Goal: Information Seeking & Learning: Check status

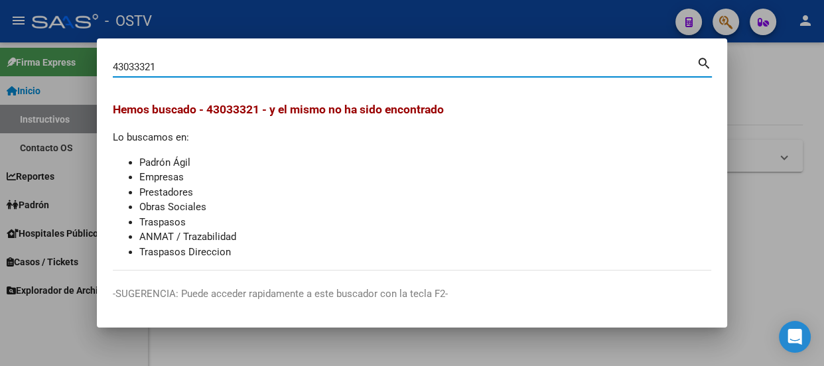
click at [222, 53] on mat-dialog-container "43033321 Buscar (apellido, dni, cuil, nro traspaso, cuit, obra social) search H…" at bounding box center [412, 182] width 630 height 289
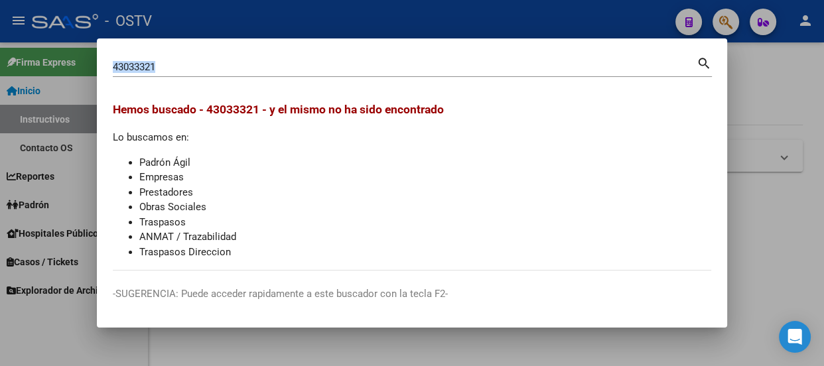
click at [222, 53] on mat-dialog-container "43033321 Buscar (apellido, dni, cuil, nro traspaso, cuit, obra social) search H…" at bounding box center [412, 182] width 630 height 289
click at [222, 65] on input "43033321" at bounding box center [405, 67] width 584 height 12
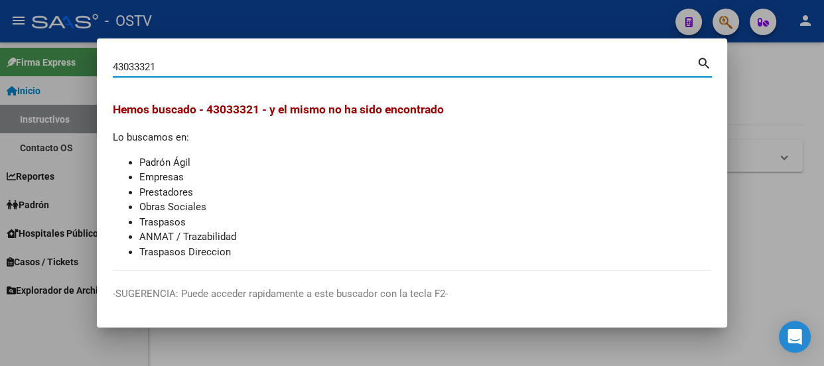
paste input "27942566196"
type input "27942566196"
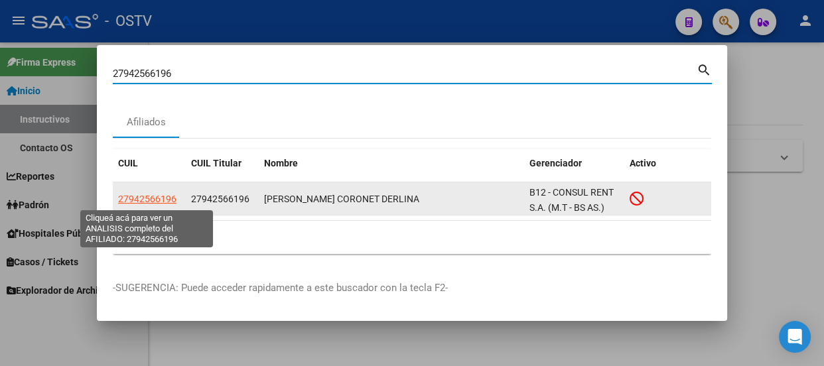
click at [141, 194] on span "27942566196" at bounding box center [147, 199] width 58 height 11
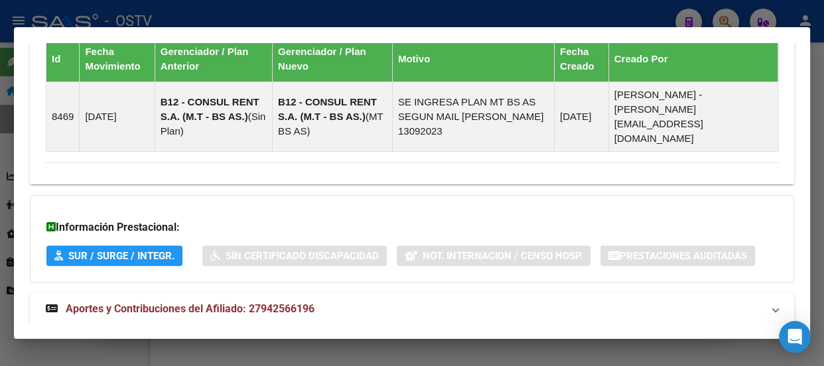
scroll to position [1078, 0]
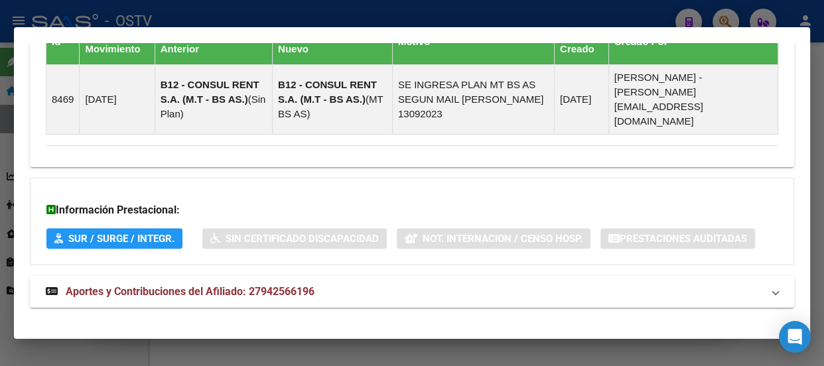
click at [318, 292] on mat-expansion-panel-header "Aportes y Contribuciones del Afiliado: 27942566196" at bounding box center [412, 292] width 764 height 32
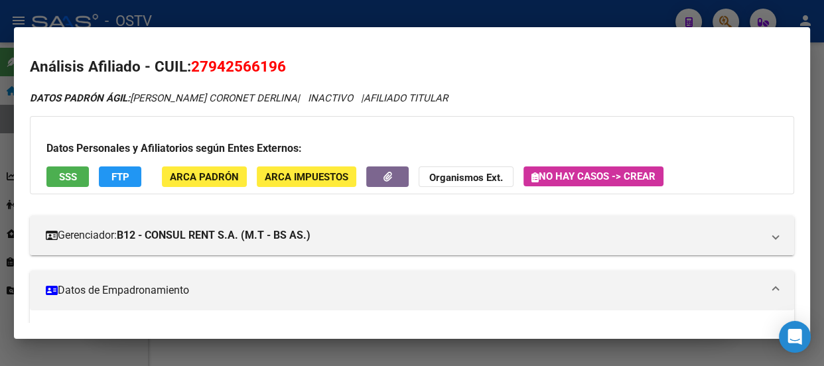
scroll to position [0, 0]
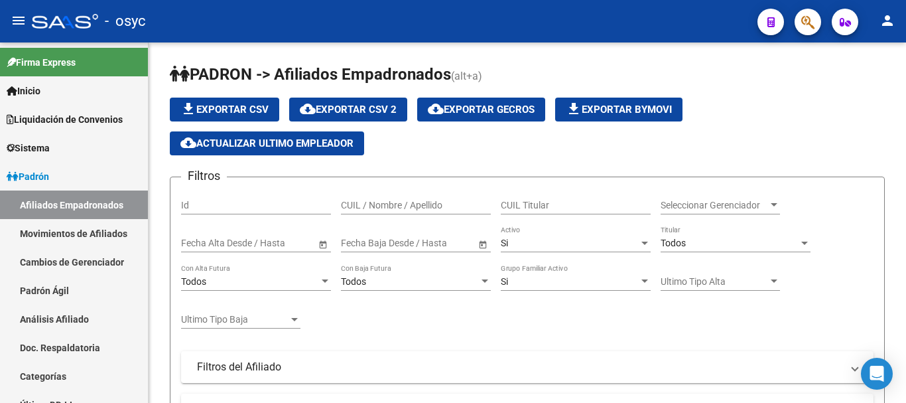
click at [818, 13] on div at bounding box center [802, 21] width 37 height 27
click at [812, 17] on icon "button" at bounding box center [807, 22] width 13 height 15
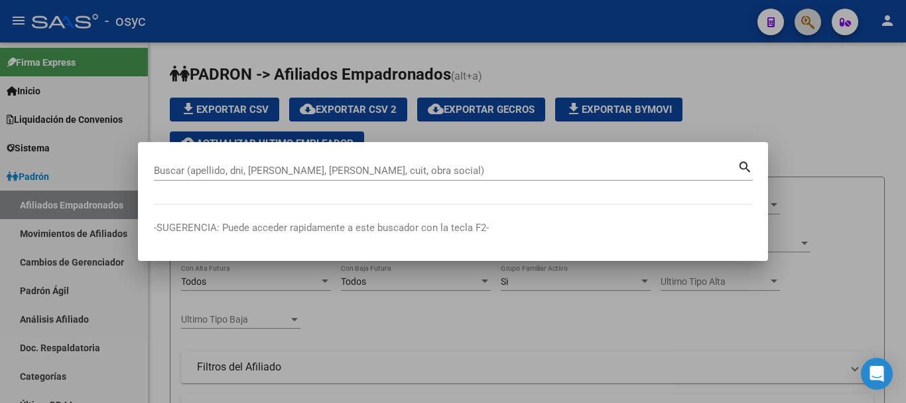
paste input "22655132"
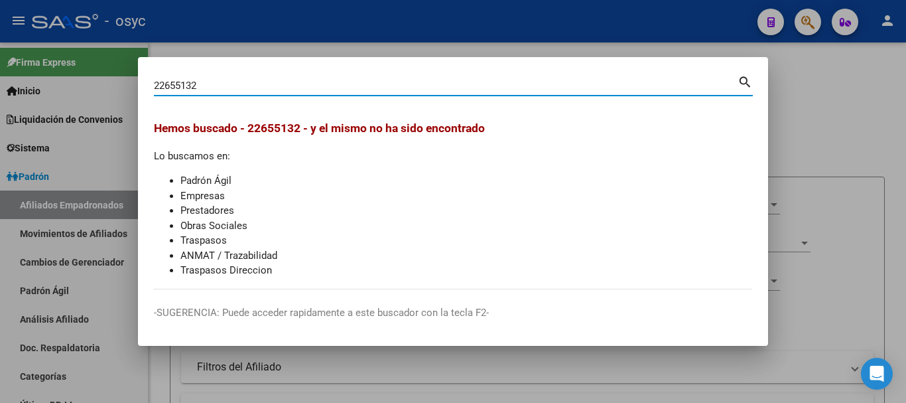
click at [304, 95] on div "22655132 Buscar (apellido, dni, cuil, nro traspaso, cuit, obra social)" at bounding box center [446, 86] width 584 height 20
click at [305, 87] on input "22655132" at bounding box center [446, 86] width 584 height 12
paste input "16055360"
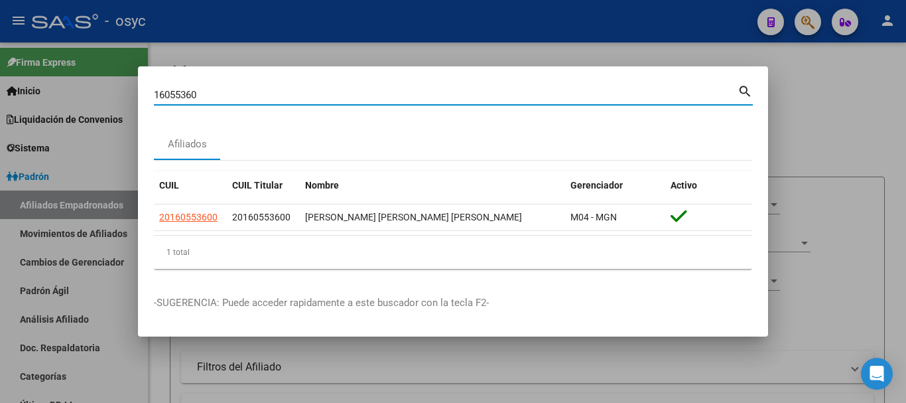
click at [310, 94] on input "16055360" at bounding box center [446, 95] width 584 height 12
click at [310, 95] on input "16055360" at bounding box center [446, 95] width 584 height 12
paste input "35233099"
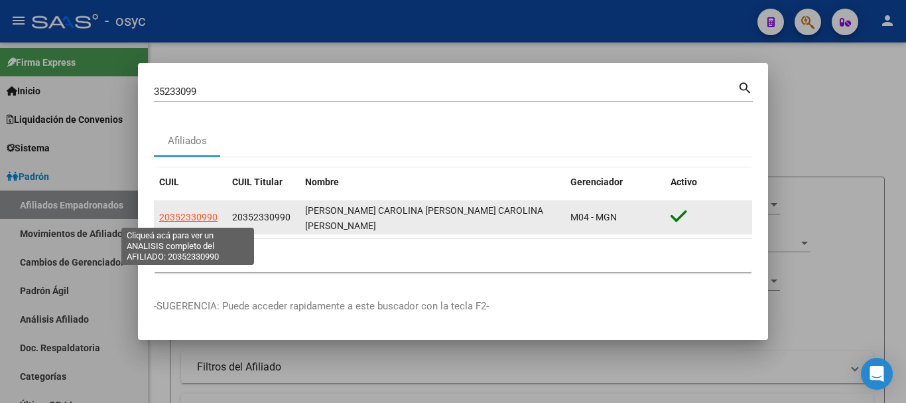
click at [198, 215] on span "20352330990" at bounding box center [188, 217] width 58 height 11
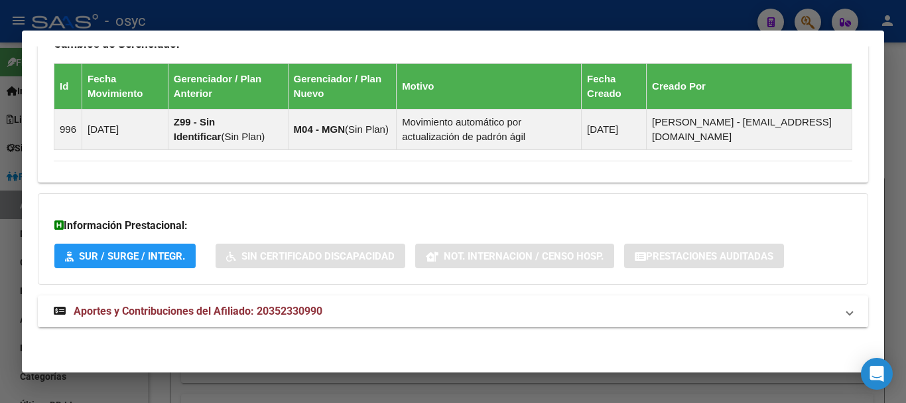
click at [401, 302] on mat-expansion-panel-header "Aportes y Contribuciones del Afiliado: 20352330990" at bounding box center [453, 311] width 830 height 32
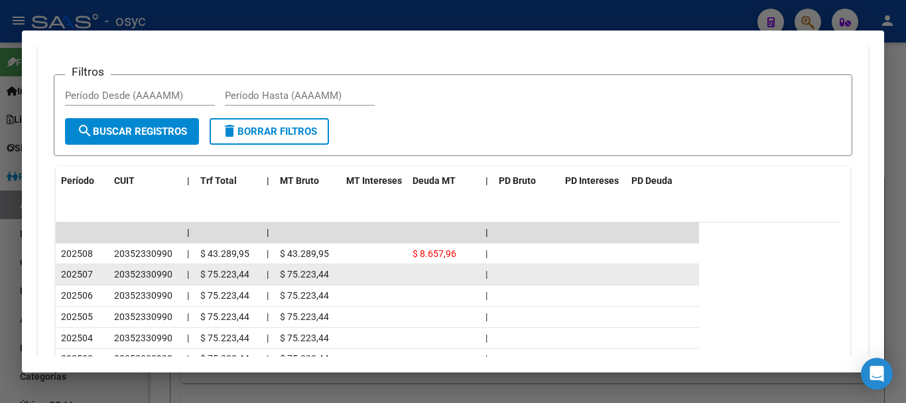
scroll to position [1350, 0]
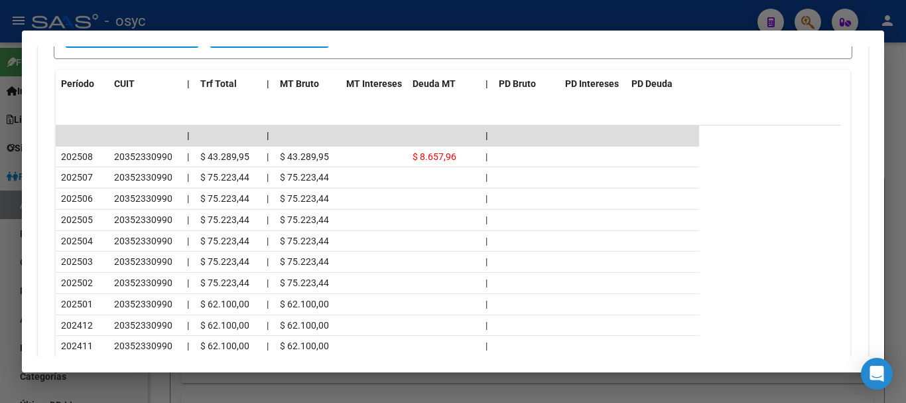
click at [396, 11] on div at bounding box center [453, 201] width 906 height 403
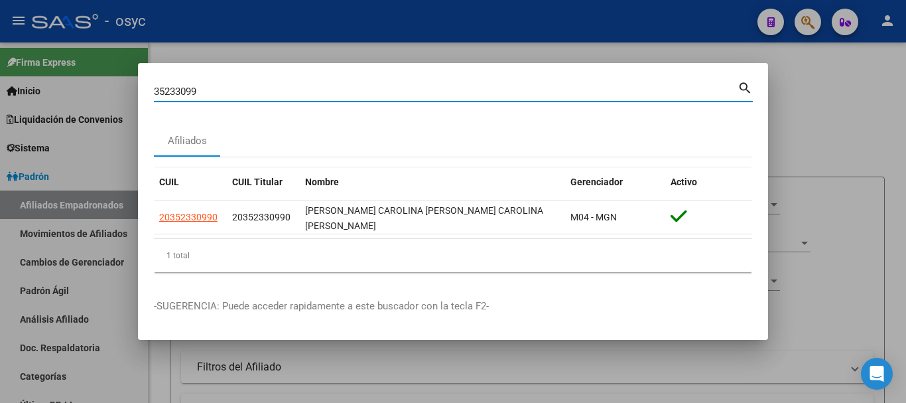
click at [398, 89] on input "35233099" at bounding box center [446, 92] width 584 height 12
paste input "6893654"
type input "36893654"
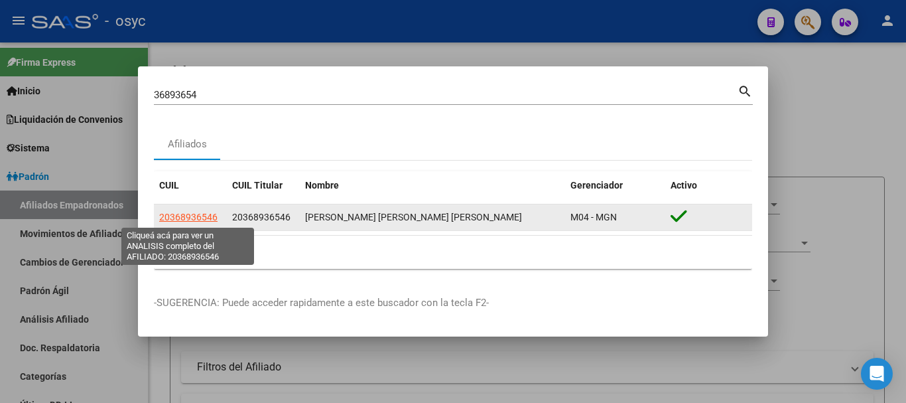
click at [191, 212] on span "20368936546" at bounding box center [188, 217] width 58 height 11
type textarea "20368936546"
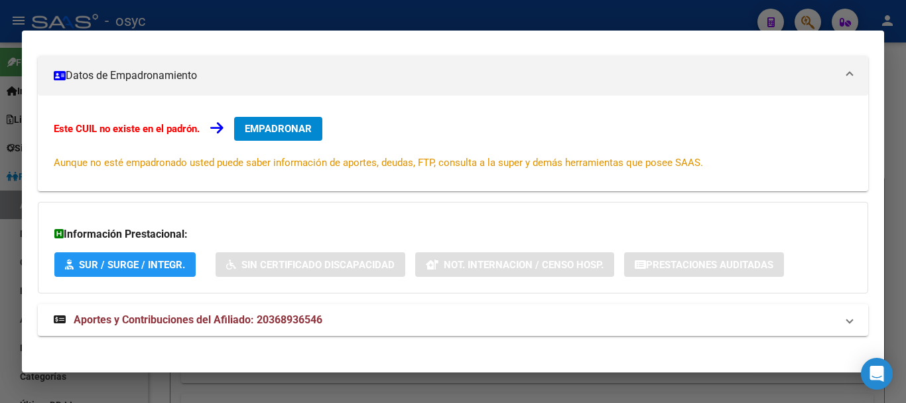
scroll to position [230, 0]
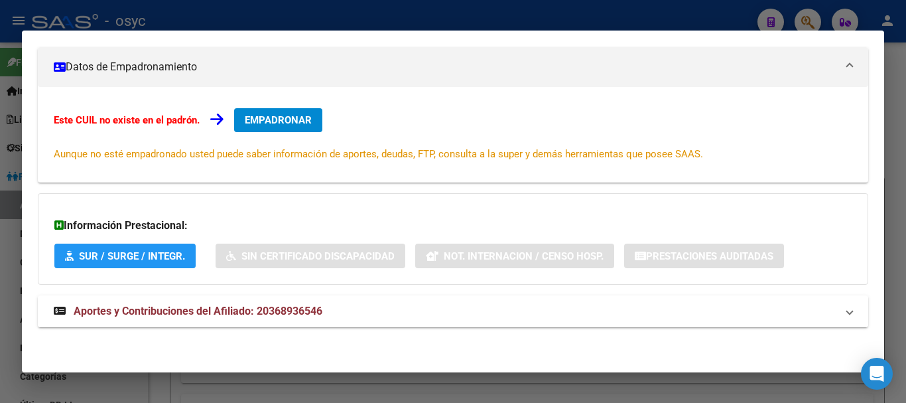
click at [318, 312] on span "Aportes y Contribuciones del Afiliado: 20368936546" at bounding box center [198, 310] width 249 height 13
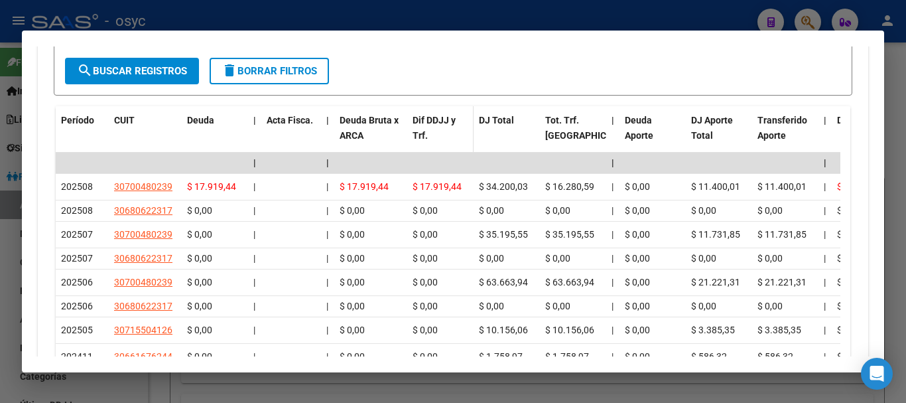
scroll to position [717, 0]
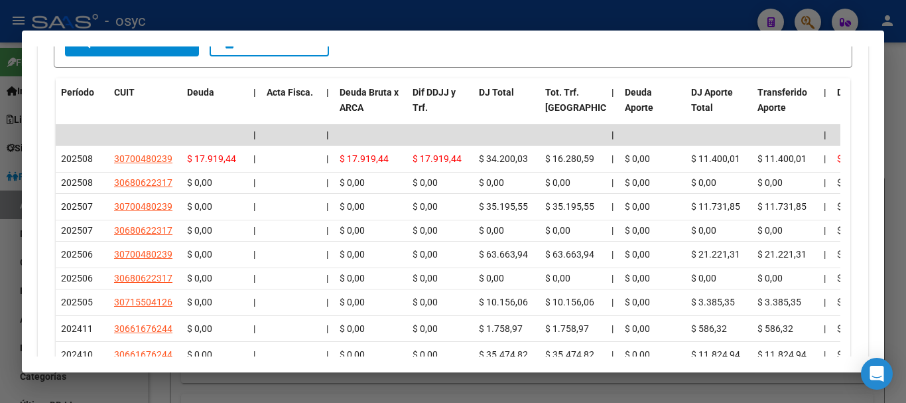
click at [190, 20] on div at bounding box center [453, 201] width 906 height 403
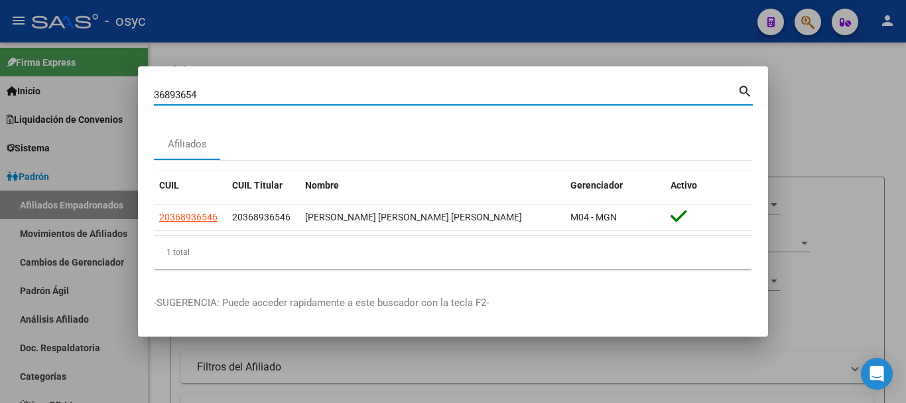
click at [218, 95] on input "36893654" at bounding box center [446, 95] width 584 height 12
paste input "17240895"
type input "17240895"
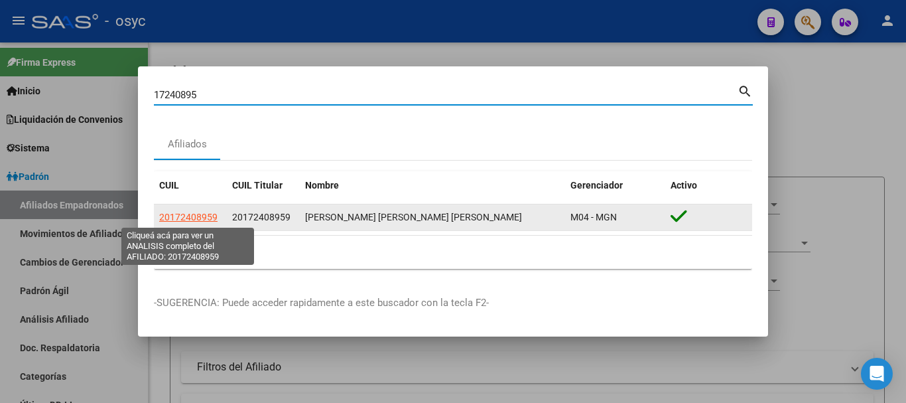
click at [201, 221] on span "20172408959" at bounding box center [188, 217] width 58 height 11
type textarea "20172408959"
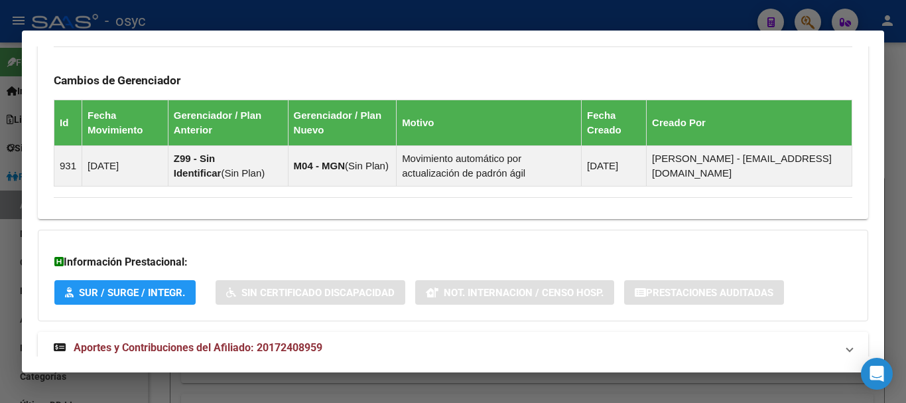
scroll to position [809, 0]
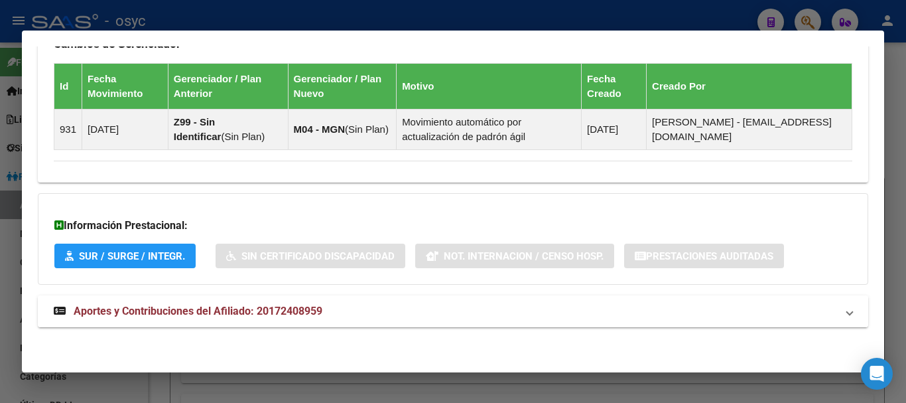
click at [444, 303] on mat-panel-title "Aportes y Contribuciones del Afiliado: 20172408959" at bounding box center [445, 311] width 783 height 16
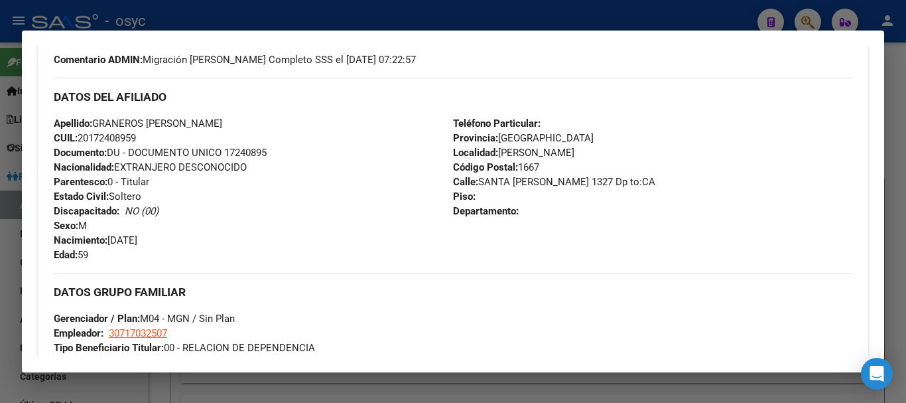
scroll to position [413, 0]
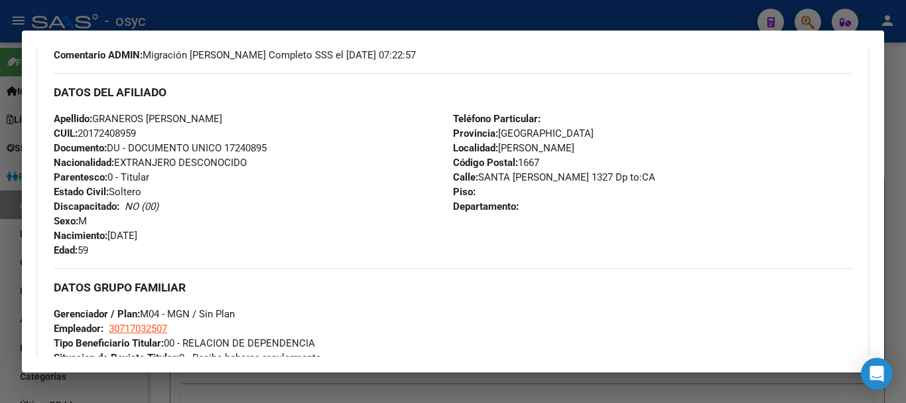
click at [233, 218] on div "Apellido: GRANEROS OMAR MARCELO CUIL: 20172408959 Documento: DU - DOCUMENTO UNI…" at bounding box center [253, 184] width 399 height 146
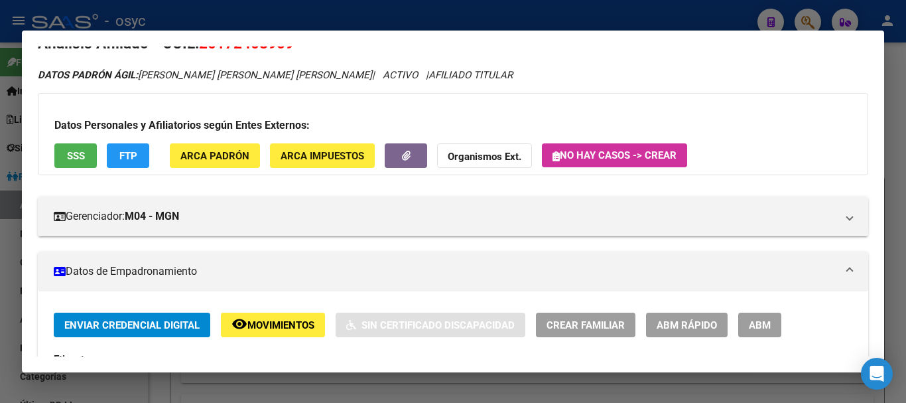
scroll to position [0, 0]
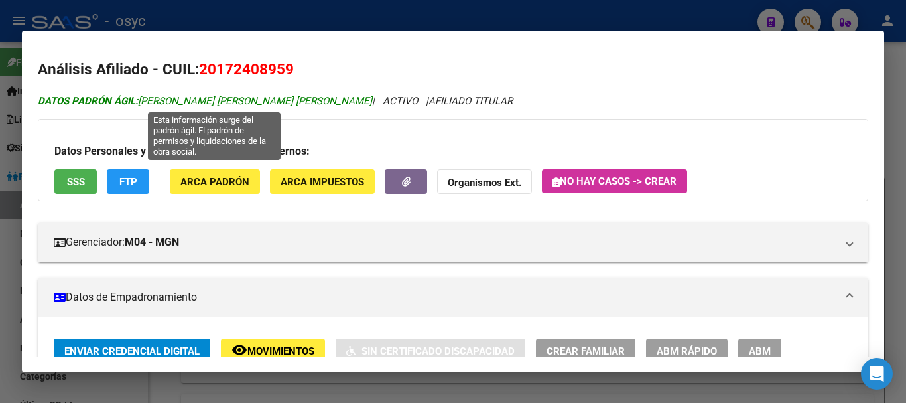
click at [241, 105] on span "DATOS PADRÓN ÁGIL: GRANEROS OMAR MARCEL GRANEROS OMAR MARCEL" at bounding box center [205, 101] width 334 height 12
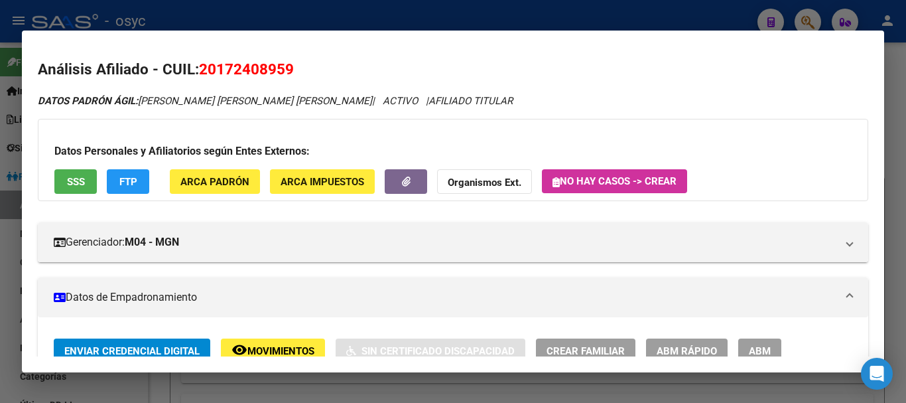
click at [280, 11] on div at bounding box center [453, 201] width 906 height 403
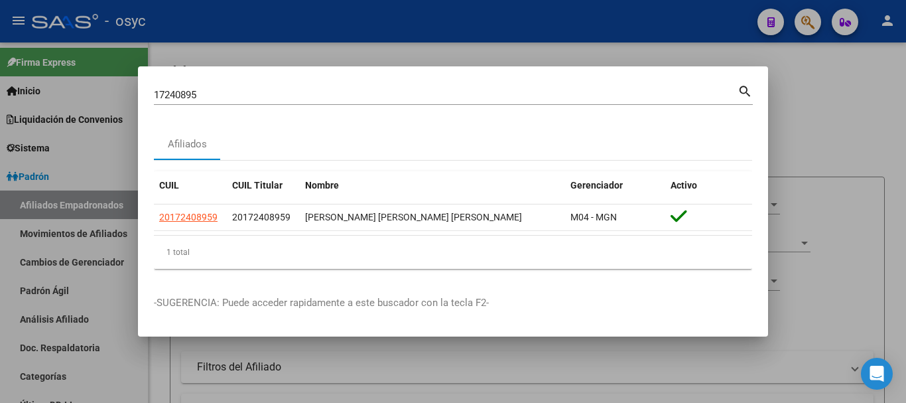
click at [299, 96] on input "17240895" at bounding box center [446, 95] width 584 height 12
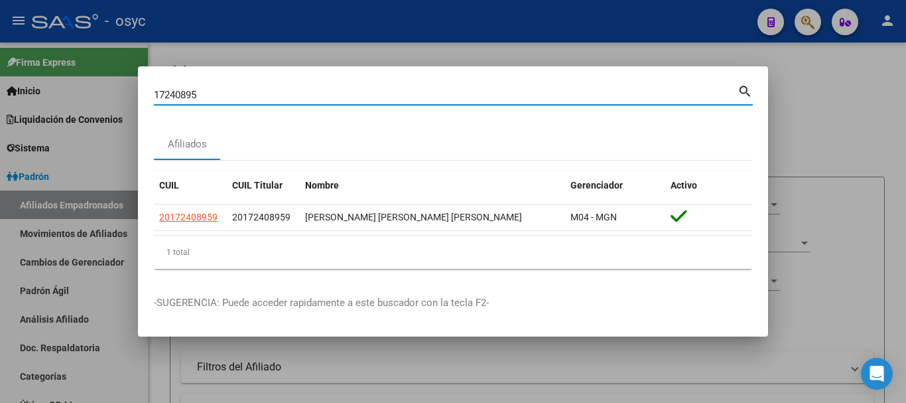
click at [299, 96] on input "17240895" at bounding box center [446, 95] width 584 height 12
paste input "29262496"
type input "29262496"
click at [188, 235] on datatable-body "20292624965 20292624965 PEREIRA WALTER LUIS PEREIRA WALTER LUIS M04 - MGN" at bounding box center [453, 219] width 598 height 31
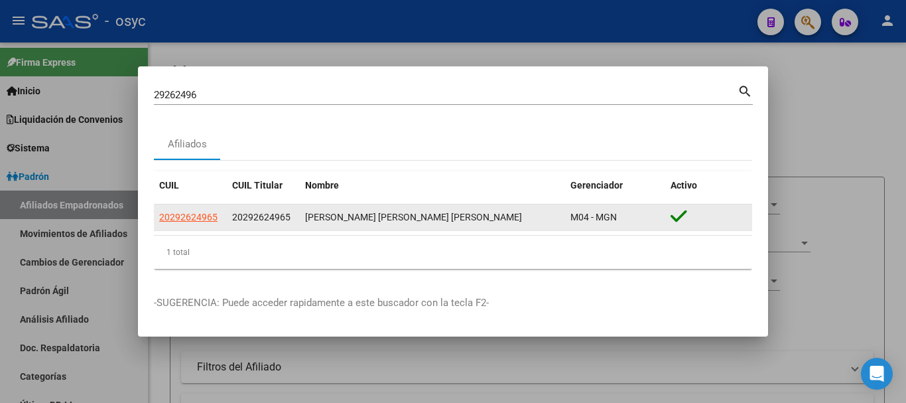
click at [193, 223] on app-link-go-to "20292624965" at bounding box center [188, 217] width 58 height 15
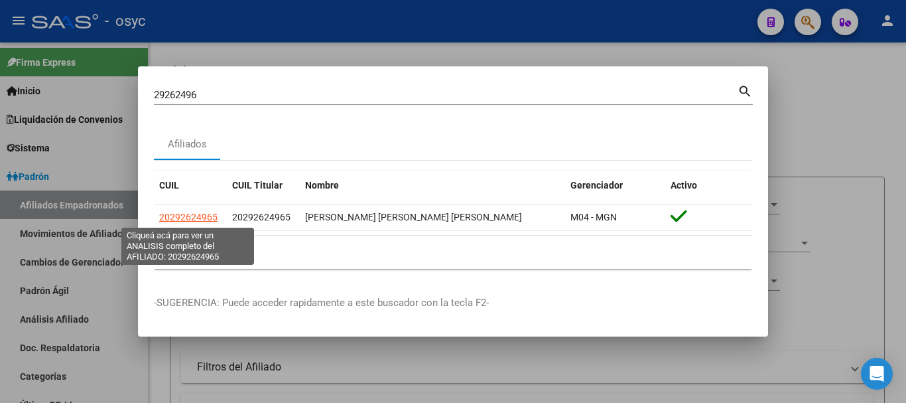
click at [200, 202] on datatable-header "CUIL CUIL Titular Nombre Gerenciador Activo" at bounding box center [453, 187] width 598 height 33
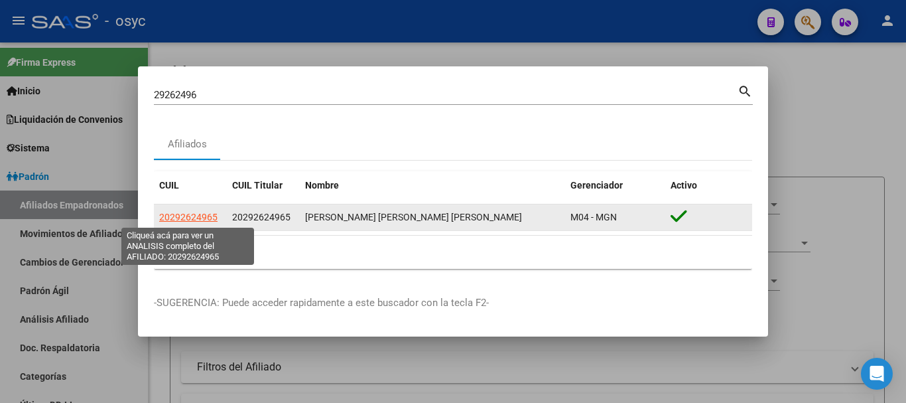
click at [196, 213] on span "20292624965" at bounding box center [188, 217] width 58 height 11
type textarea "20292624965"
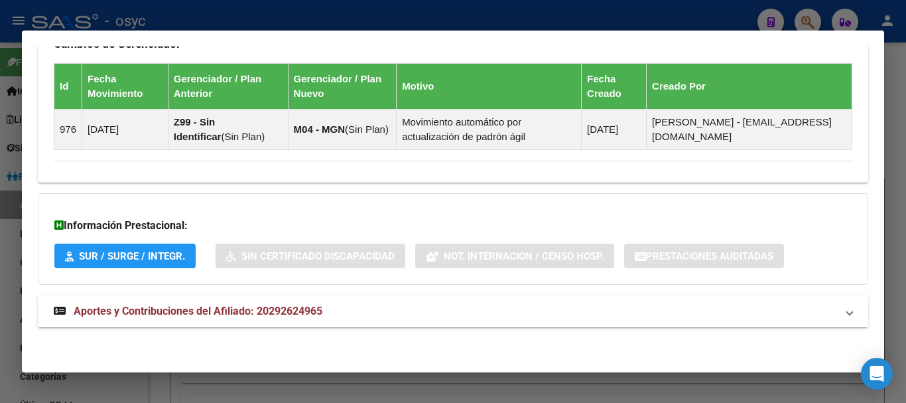
click at [295, 302] on mat-expansion-panel-header "Aportes y Contribuciones del Afiliado: 20292624965" at bounding box center [453, 311] width 830 height 32
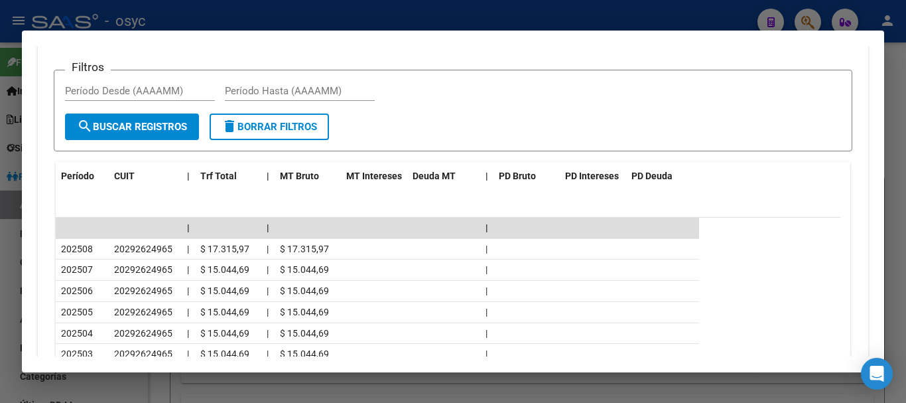
scroll to position [1328, 0]
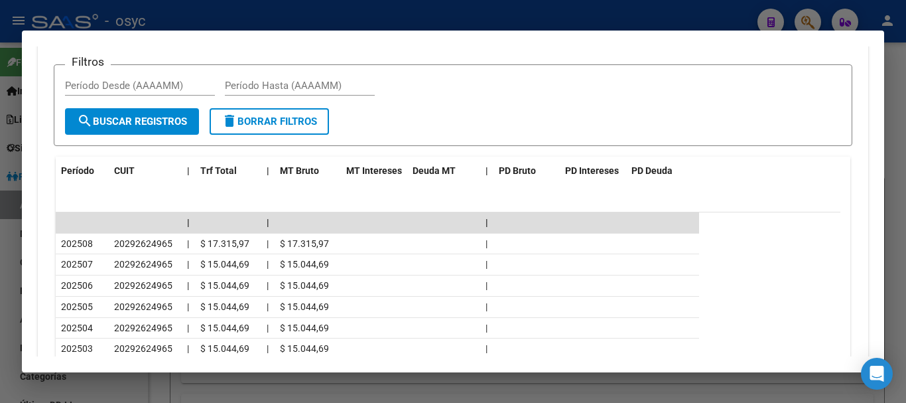
click at [229, 9] on div at bounding box center [453, 201] width 906 height 403
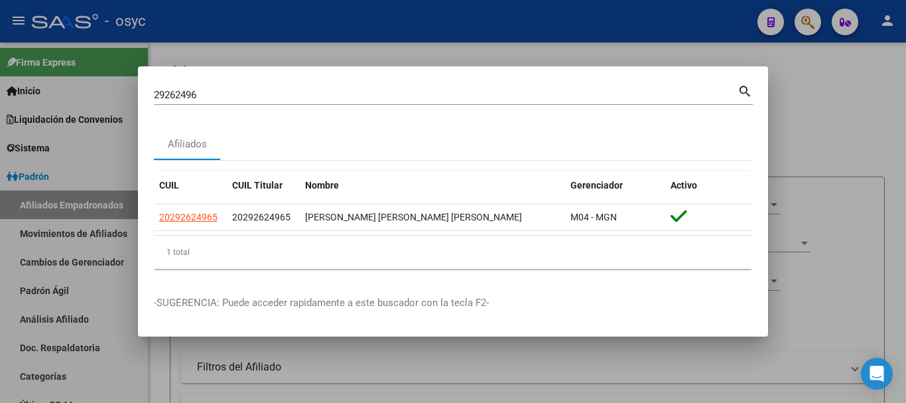
click at [251, 94] on input "29262496" at bounding box center [446, 95] width 584 height 12
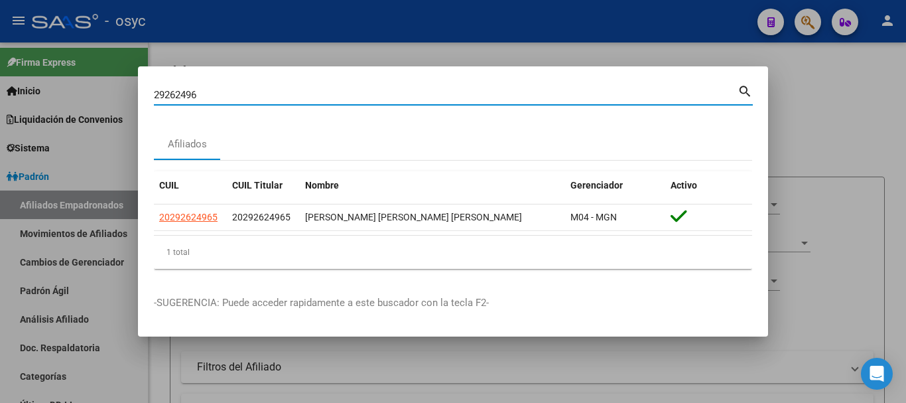
click at [251, 94] on input "29262496" at bounding box center [446, 95] width 584 height 12
paste input "30978521"
type input "30978521"
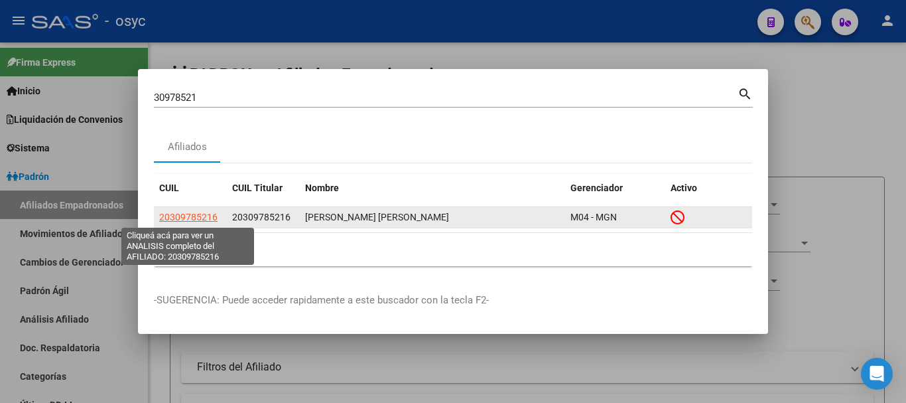
click at [184, 222] on span "20309785216" at bounding box center [188, 217] width 58 height 11
type textarea "20309785216"
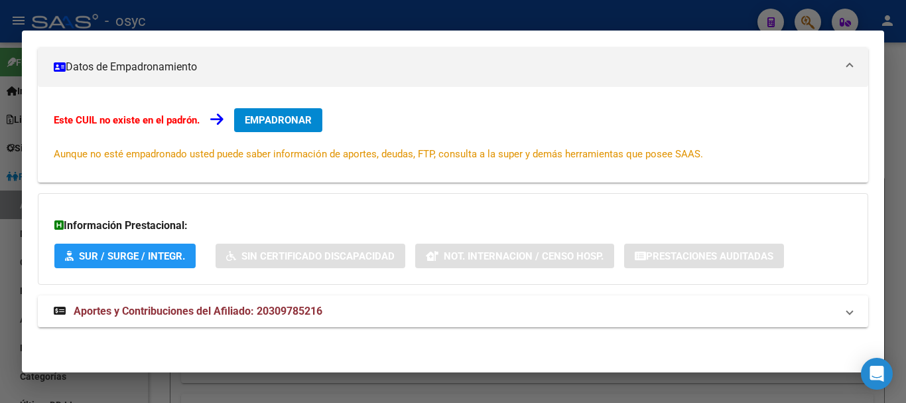
drag, startPoint x: 387, startPoint y: 306, endPoint x: 405, endPoint y: 261, distance: 47.9
click at [387, 304] on mat-panel-title "Aportes y Contribuciones del Afiliado: 20309785216" at bounding box center [445, 311] width 783 height 16
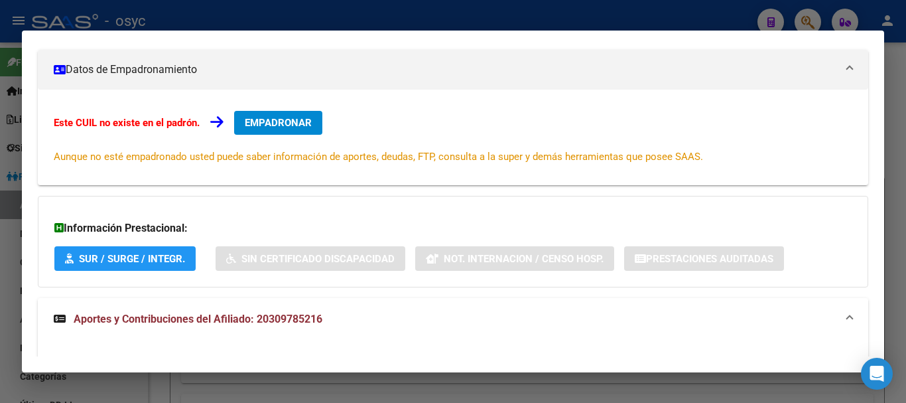
scroll to position [186, 0]
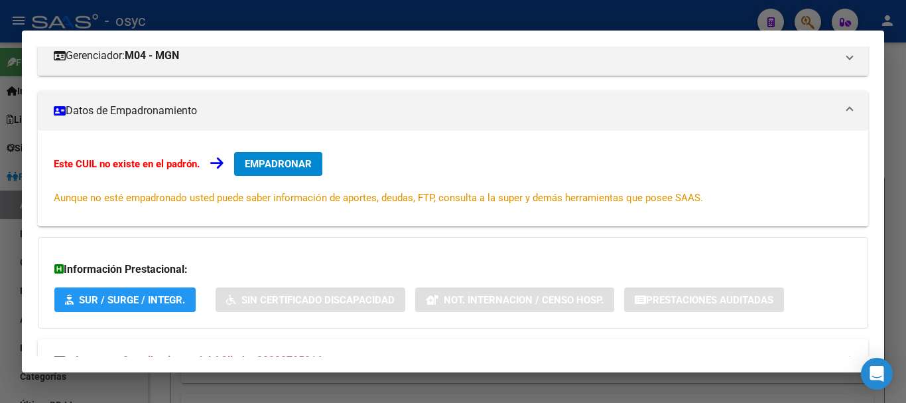
click at [228, 21] on div at bounding box center [453, 201] width 906 height 403
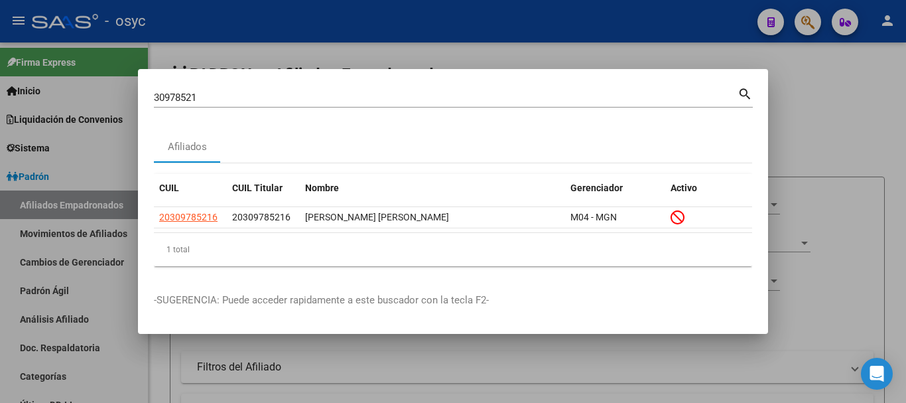
click at [268, 94] on input "30978521" at bounding box center [446, 98] width 584 height 12
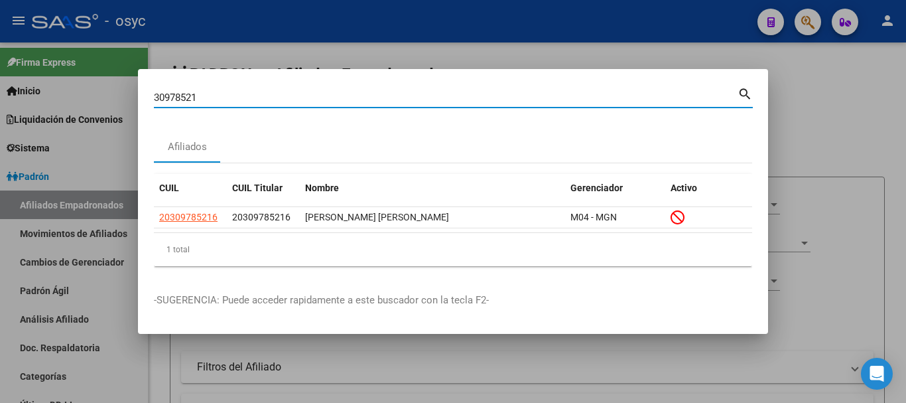
click at [268, 94] on input "30978521" at bounding box center [446, 98] width 584 height 12
paste input "4977749"
type input "34977749"
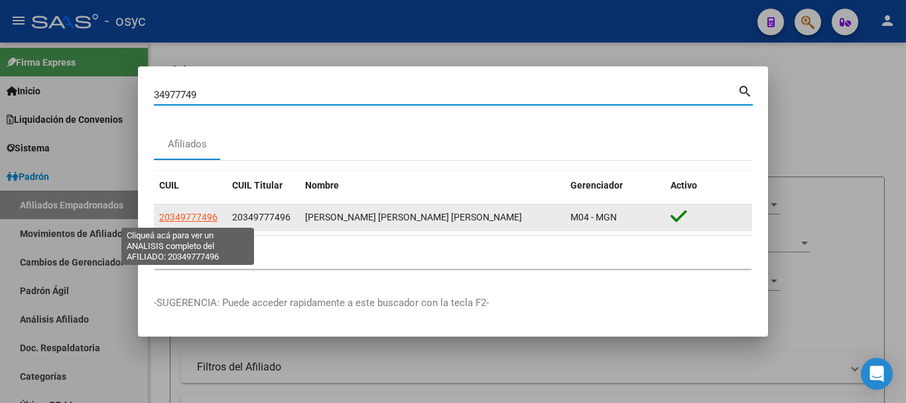
click at [204, 218] on span "20349777496" at bounding box center [188, 217] width 58 height 11
type textarea "20349777496"
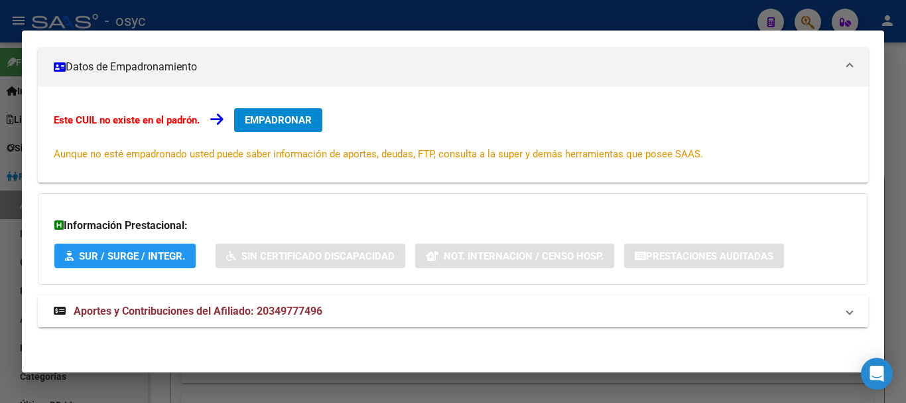
click at [460, 307] on mat-panel-title "Aportes y Contribuciones del Afiliado: 20349777496" at bounding box center [445, 311] width 783 height 16
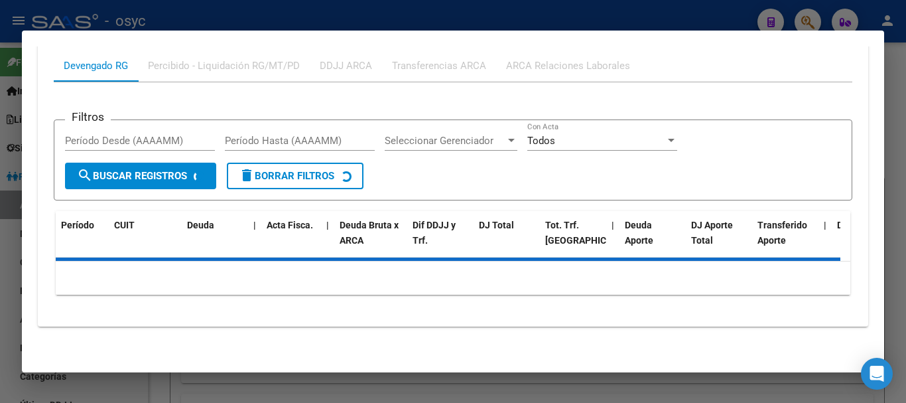
scroll to position [584, 0]
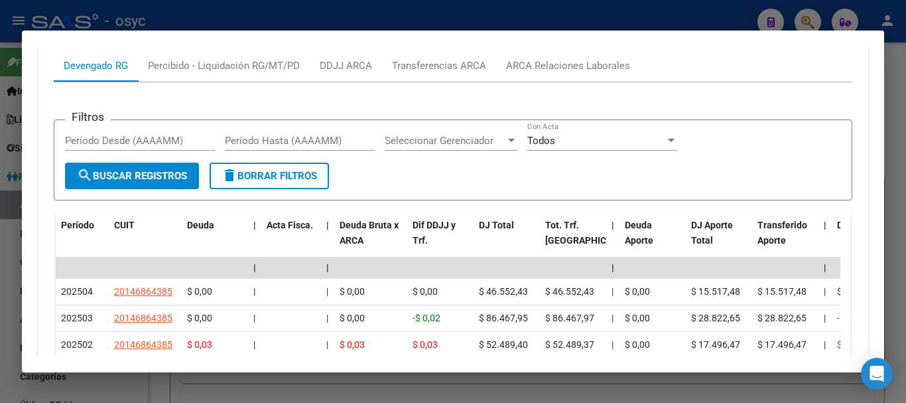
click at [163, 13] on div at bounding box center [453, 201] width 906 height 403
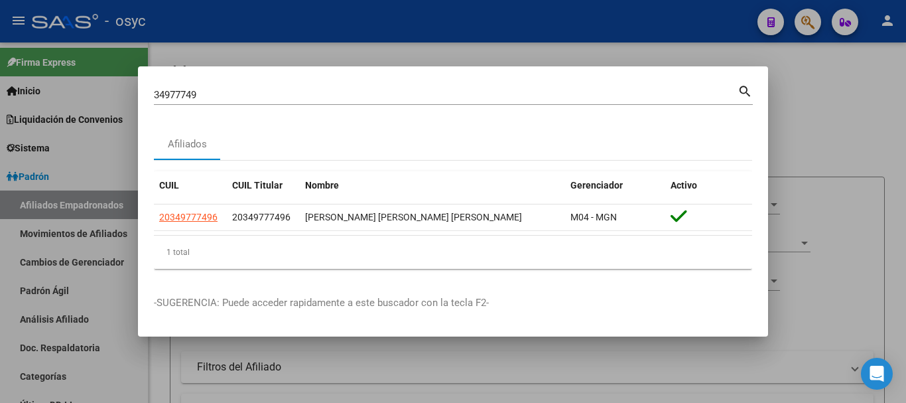
click at [247, 90] on input "34977749" at bounding box center [446, 95] width 584 height 12
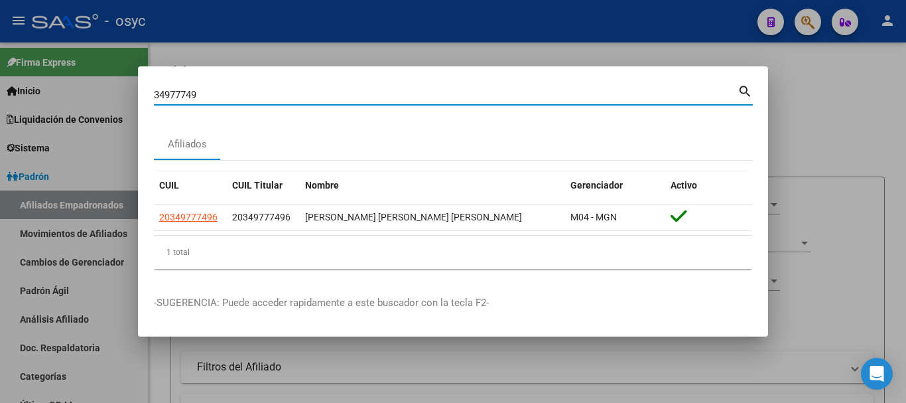
click at [247, 90] on input "34977749" at bounding box center [446, 95] width 584 height 12
paste input "23671125"
type input "23671125"
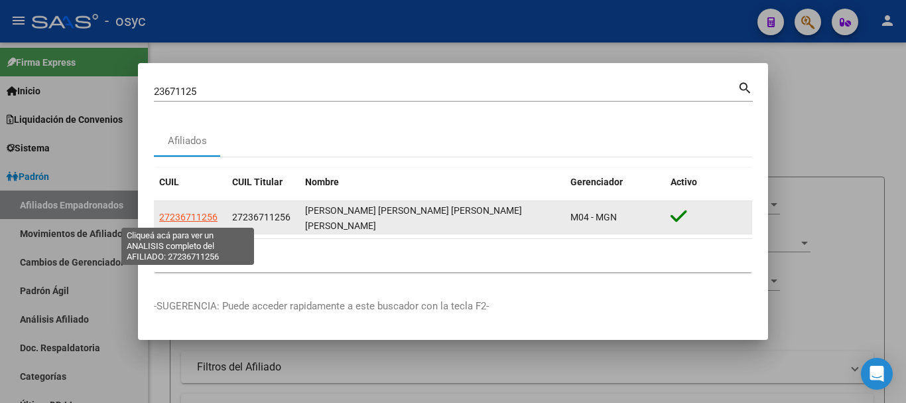
click at [191, 222] on span "27236711256" at bounding box center [188, 217] width 58 height 11
type textarea "27236711256"
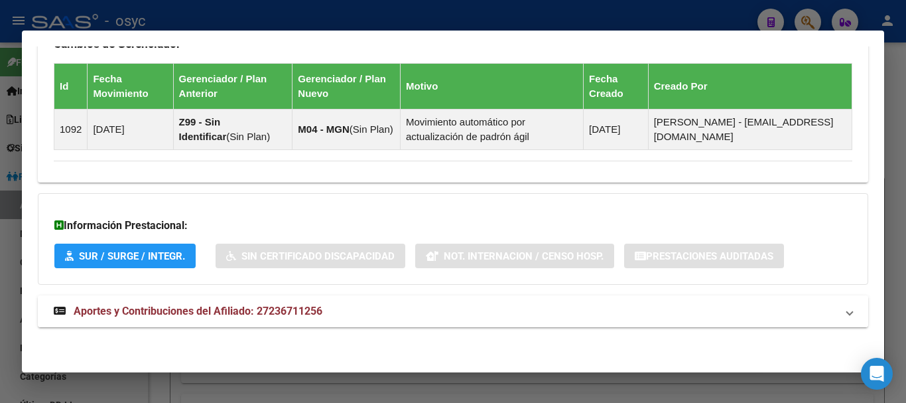
click at [208, 303] on strong "Aportes y Contribuciones del Afiliado: 27236711256" at bounding box center [188, 311] width 269 height 16
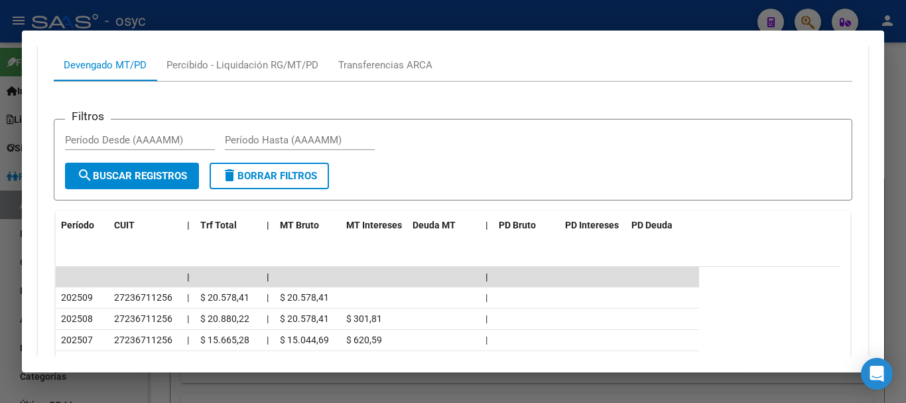
scroll to position [1218, 0]
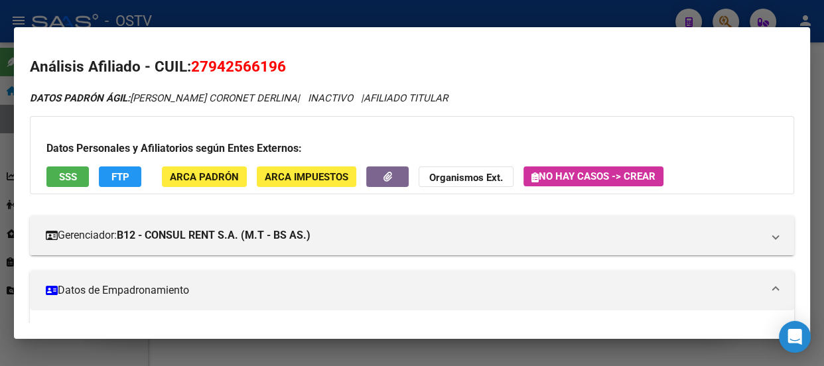
click at [180, 17] on div at bounding box center [412, 183] width 824 height 366
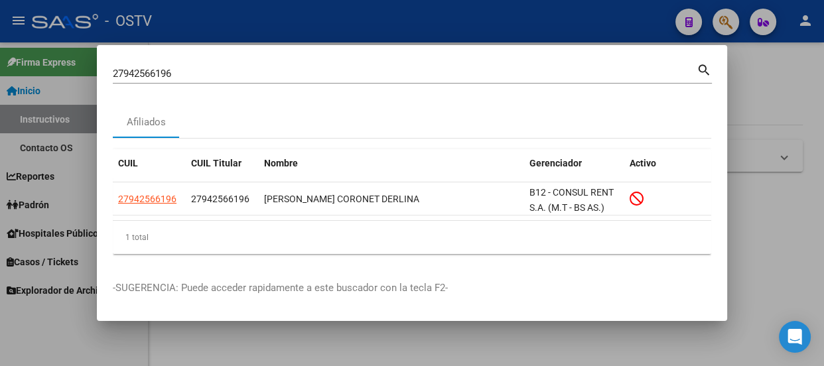
click at [210, 62] on div "27942566196 Buscar (apellido, dni, cuil, nro traspaso, cuit, obra social) search" at bounding box center [412, 72] width 599 height 23
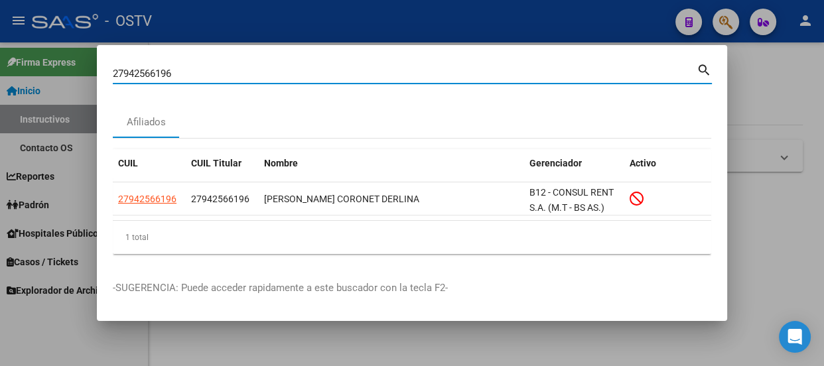
click at [210, 64] on div "27942566196 Buscar (apellido, dni, cuil, nro traspaso, cuit, obra social)" at bounding box center [405, 74] width 584 height 20
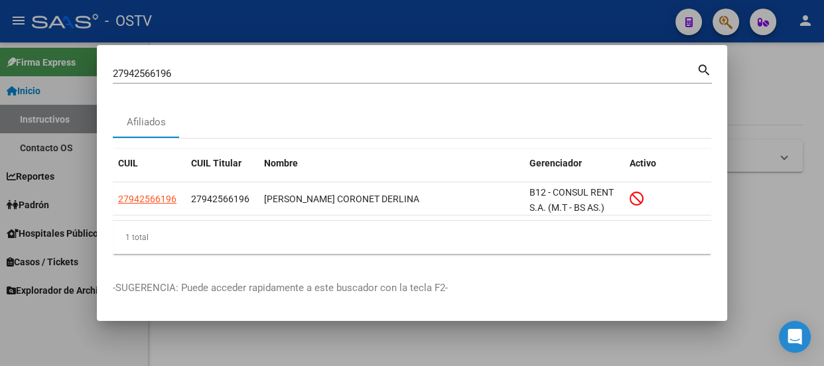
click at [212, 65] on div "27942566196 Buscar (apellido, dni, cuil, nro traspaso, cuit, obra social)" at bounding box center [405, 74] width 584 height 20
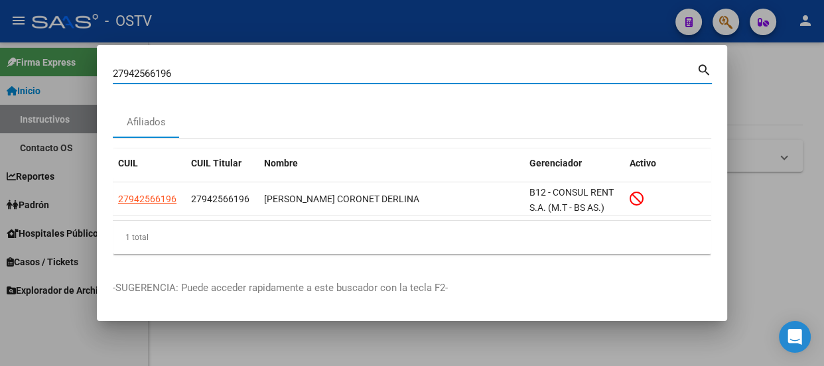
click at [212, 71] on input "27942566196" at bounding box center [405, 74] width 584 height 12
paste input "3265598"
type input "32655986"
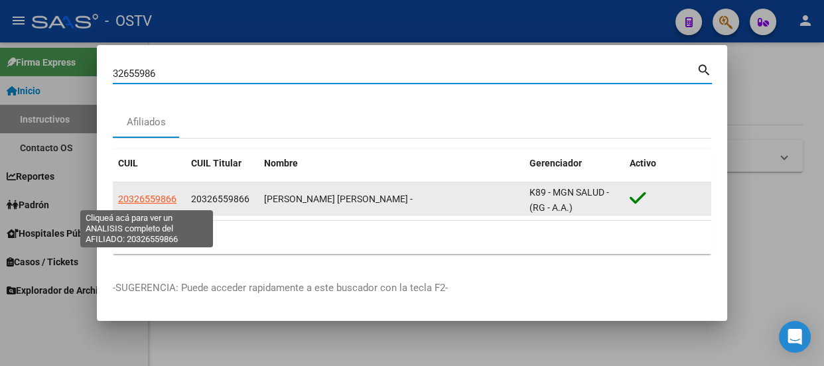
click at [147, 200] on span "20326559866" at bounding box center [147, 199] width 58 height 11
type textarea "20326559866"
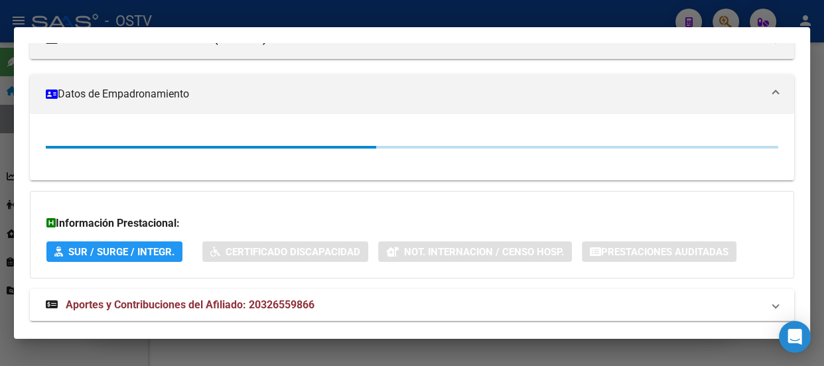
scroll to position [224, 0]
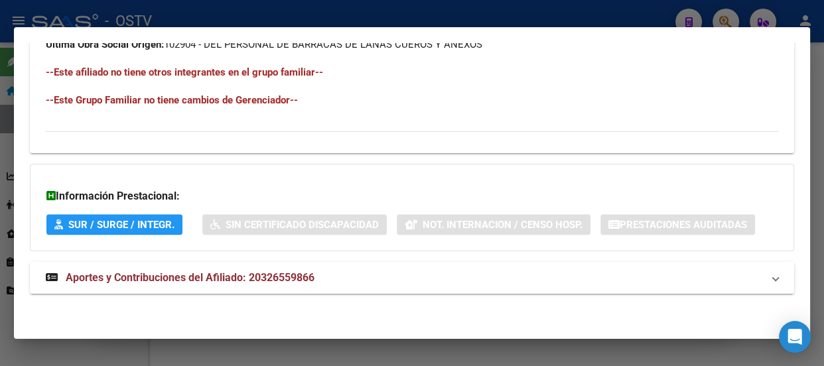
click at [276, 278] on span "Aportes y Contribuciones del Afiliado: 20326559866" at bounding box center [190, 277] width 249 height 13
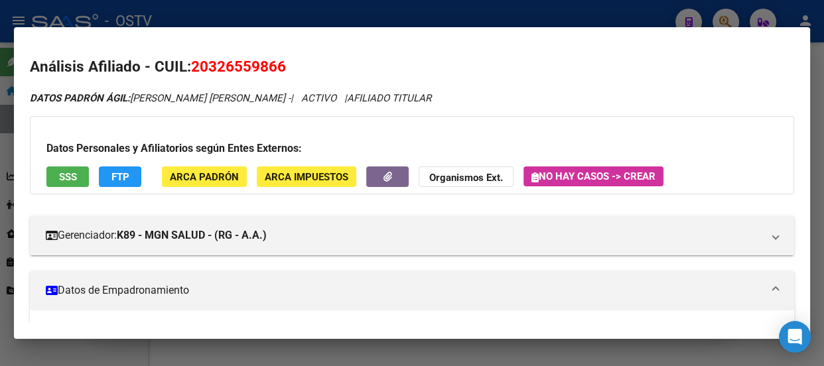
scroll to position [0, 0]
